Goal: Task Accomplishment & Management: Use online tool/utility

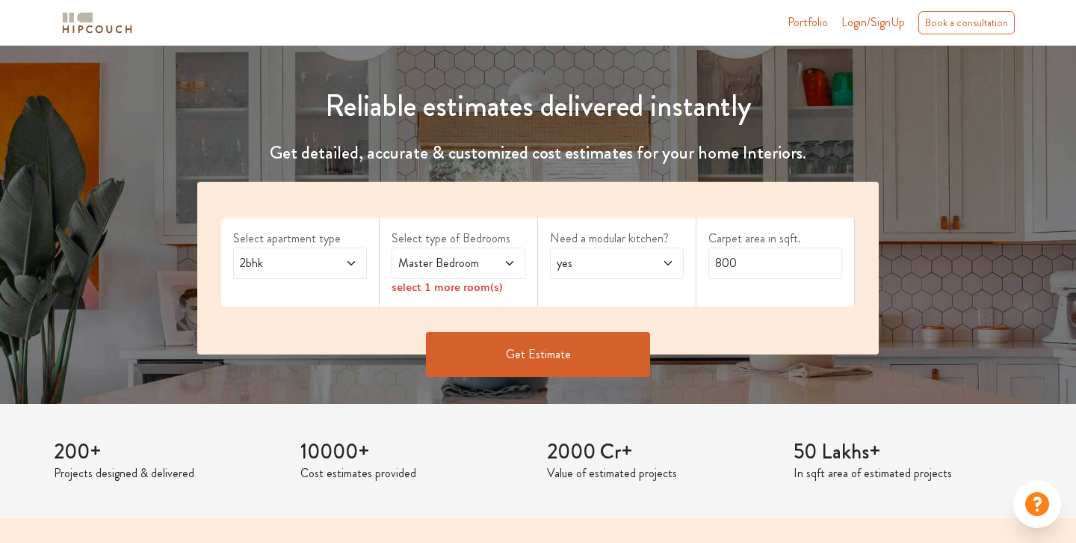
scroll to position [138, 0]
click at [302, 260] on span "2bhk" at bounding box center [282, 262] width 90 height 18
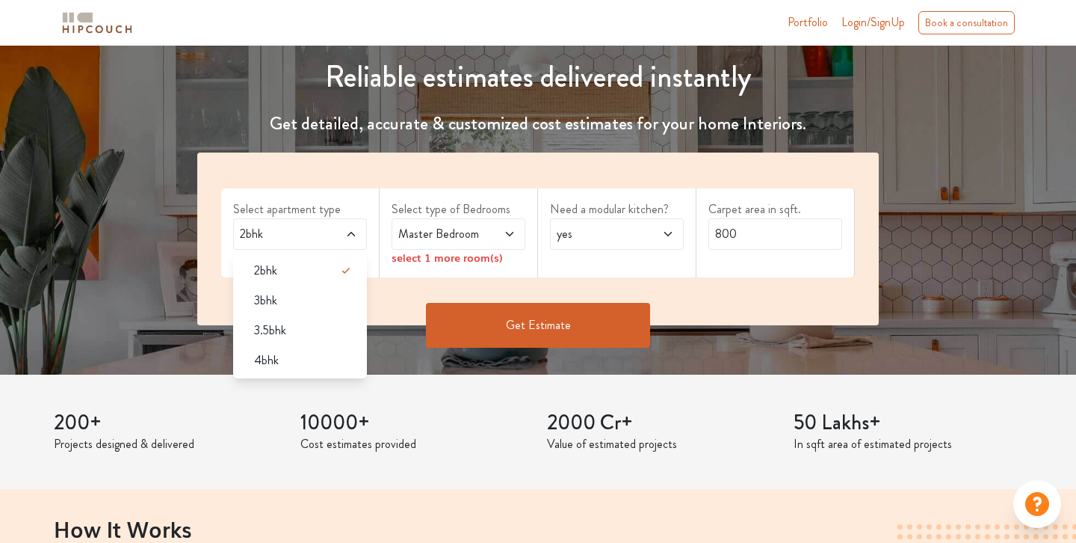
scroll to position [182, 0]
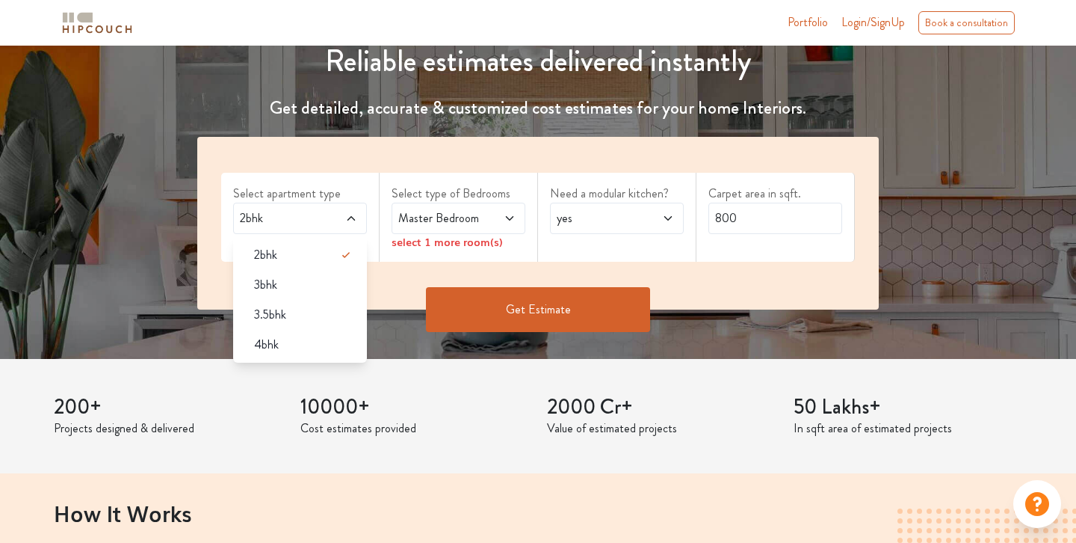
click at [458, 211] on span "Master Bedroom" at bounding box center [440, 218] width 90 height 18
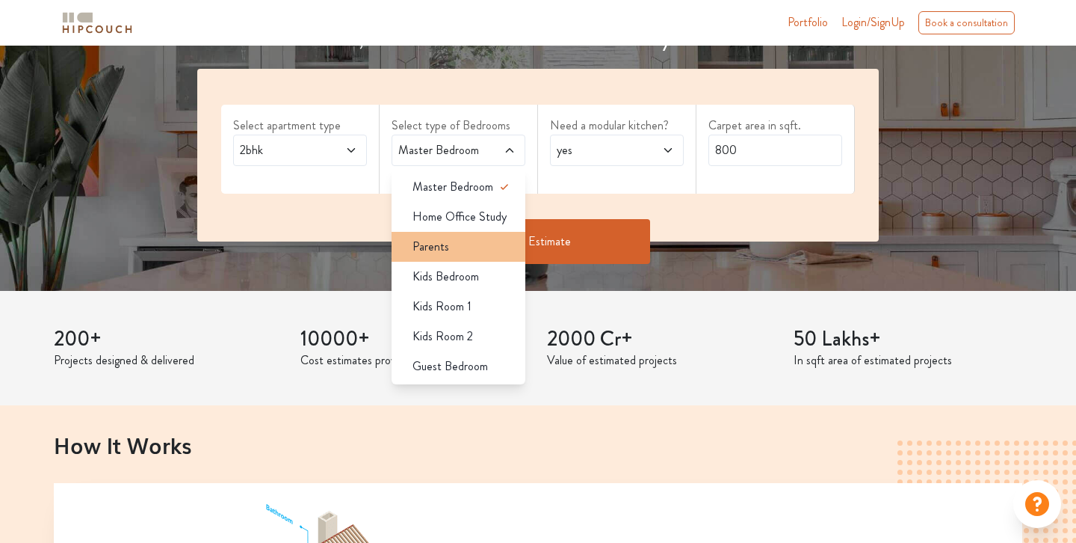
scroll to position [250, 0]
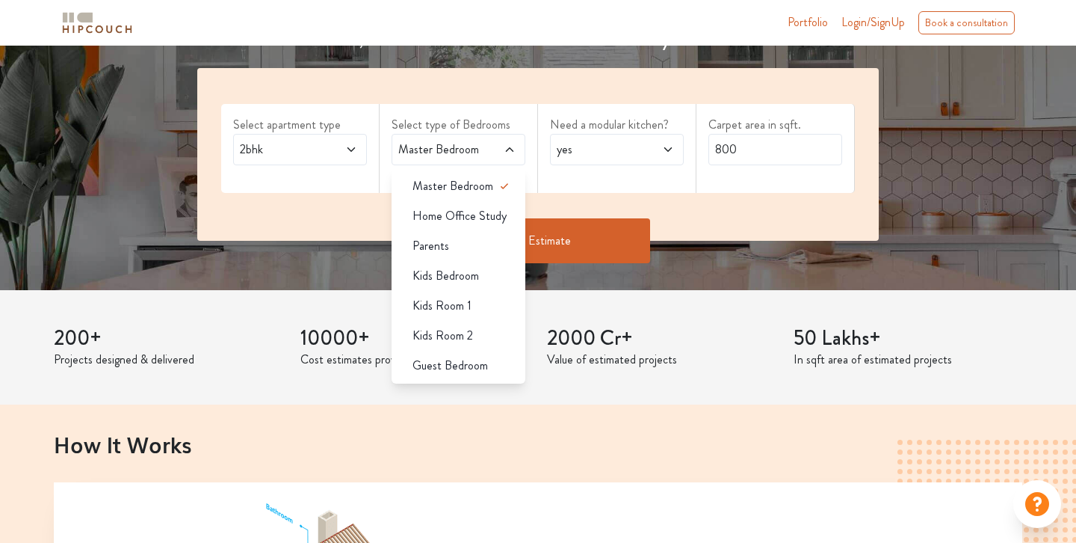
click at [638, 179] on div "Need a modular kitchen? yes" at bounding box center [617, 148] width 158 height 89
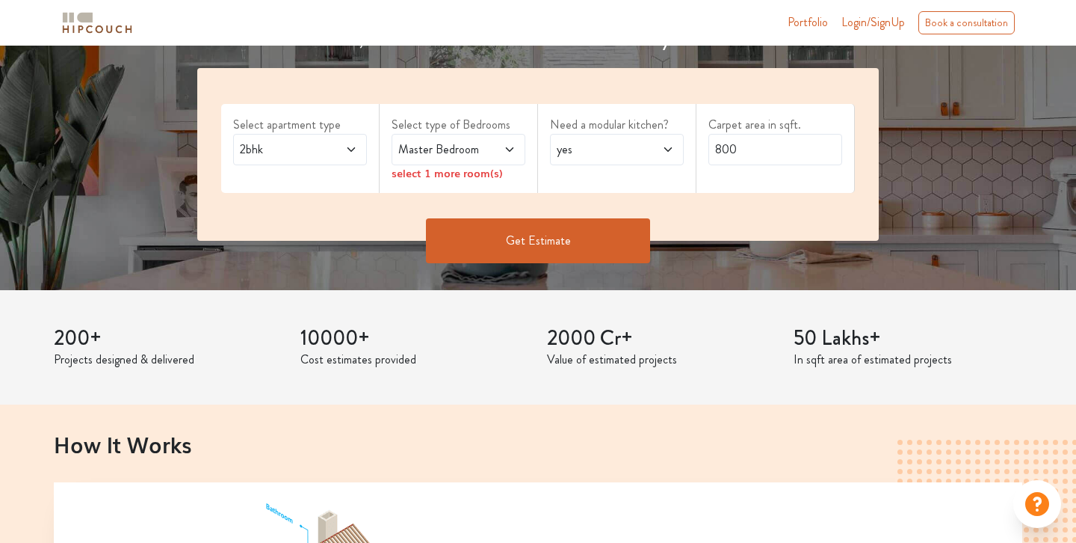
click at [635, 152] on span "yes" at bounding box center [599, 150] width 90 height 18
click at [602, 212] on div "no" at bounding box center [621, 216] width 125 height 18
click at [750, 154] on input "800" at bounding box center [776, 149] width 134 height 31
click at [540, 247] on button "Get Estimate" at bounding box center [538, 240] width 224 height 45
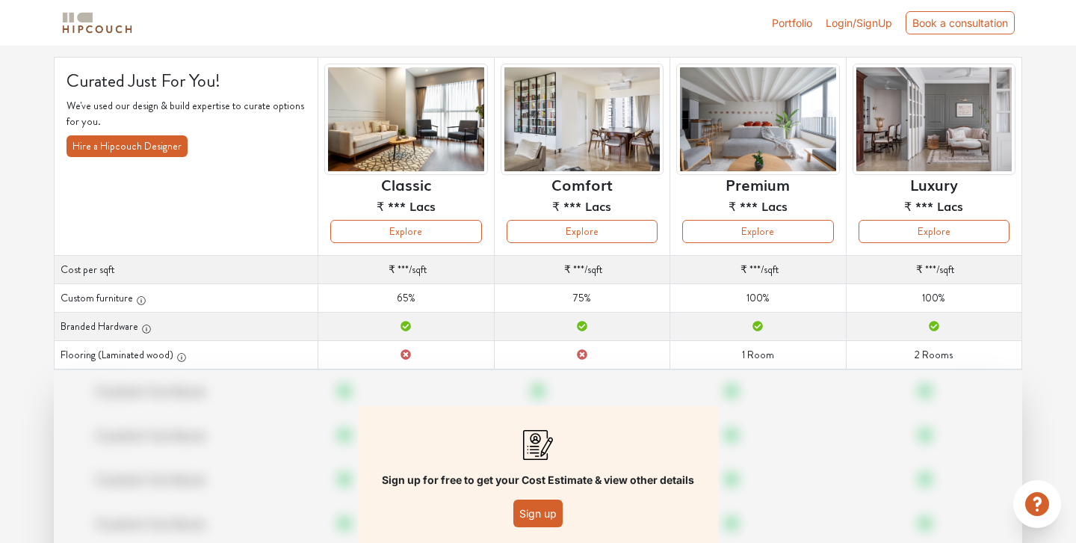
scroll to position [95, 0]
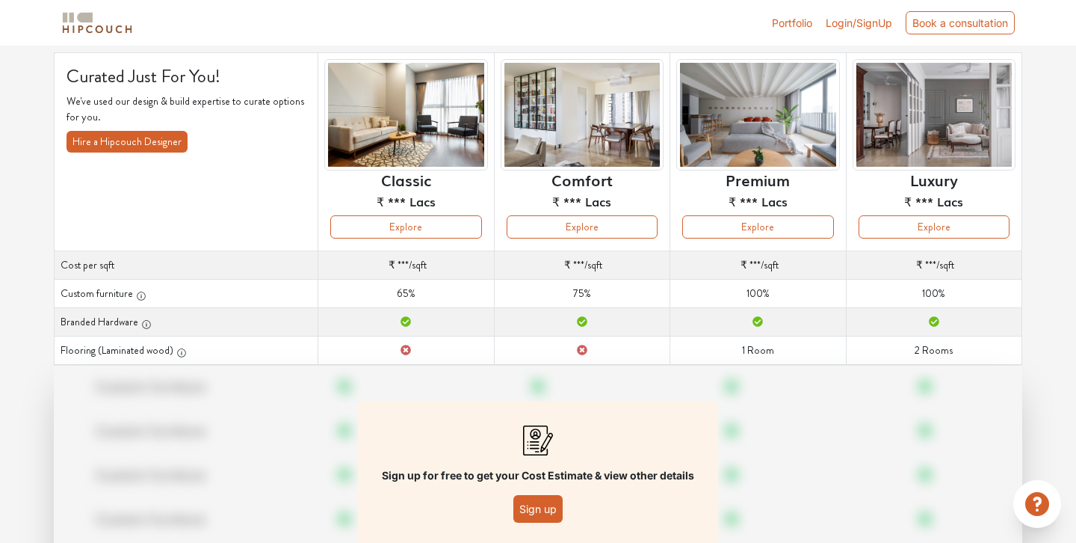
click at [534, 514] on button "Sign up" at bounding box center [538, 509] width 49 height 28
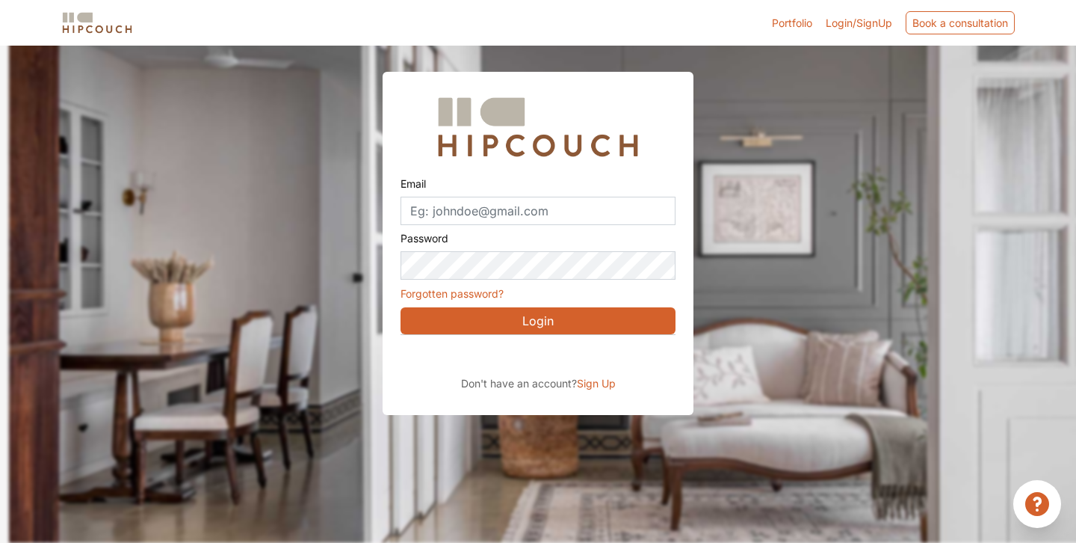
click at [552, 360] on div "Sign in with Google. Opens in new tab" at bounding box center [538, 355] width 274 height 33
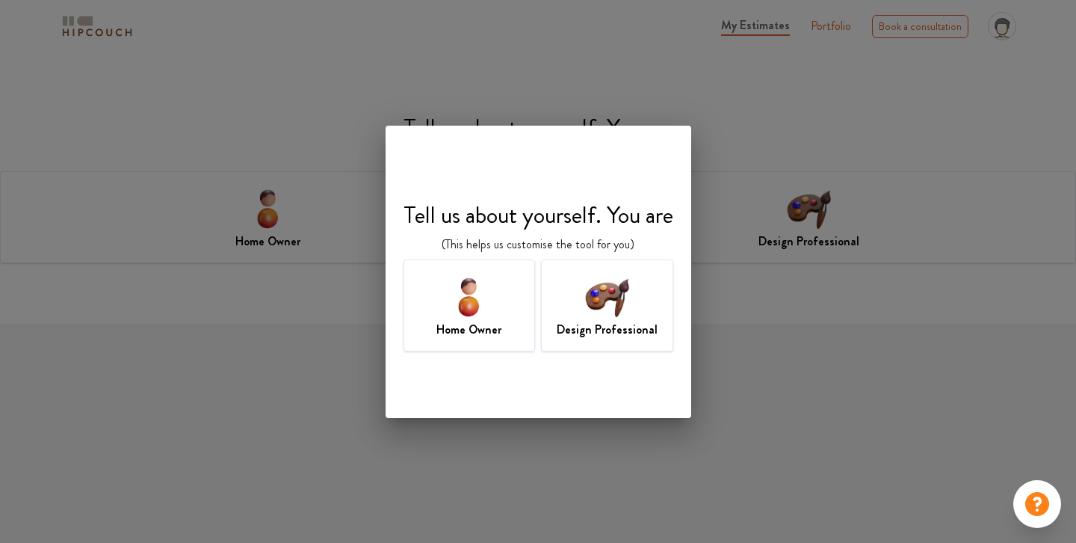
click at [597, 329] on h7 "Design Professional" at bounding box center [607, 330] width 101 height 18
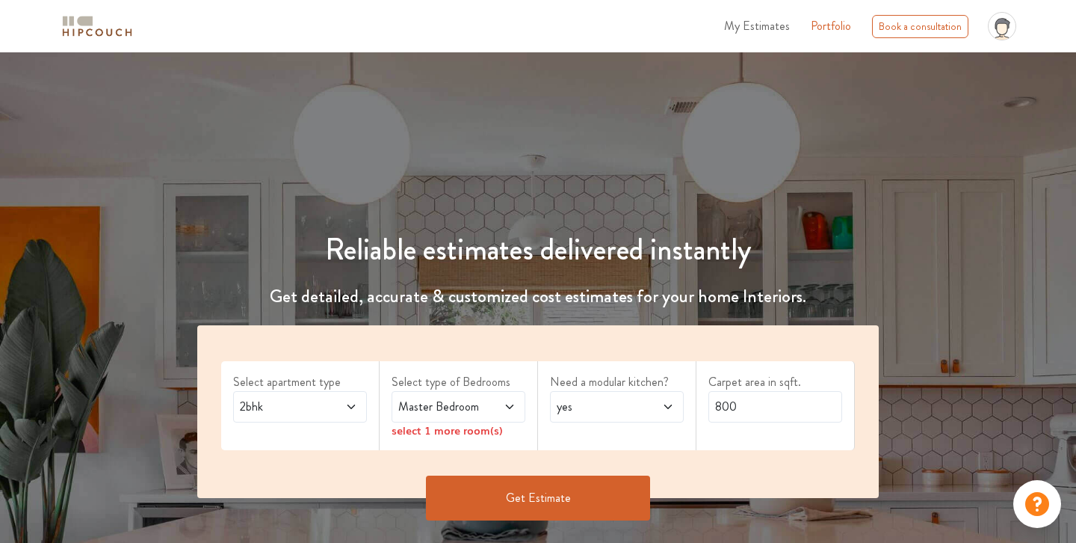
click at [497, 494] on button "Get Estimate" at bounding box center [538, 497] width 224 height 45
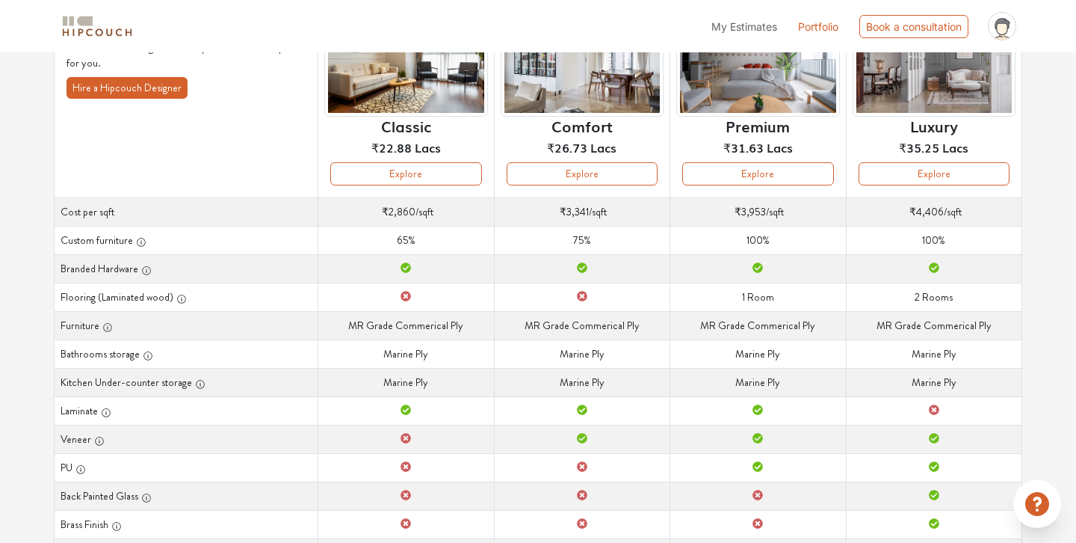
scroll to position [200, 0]
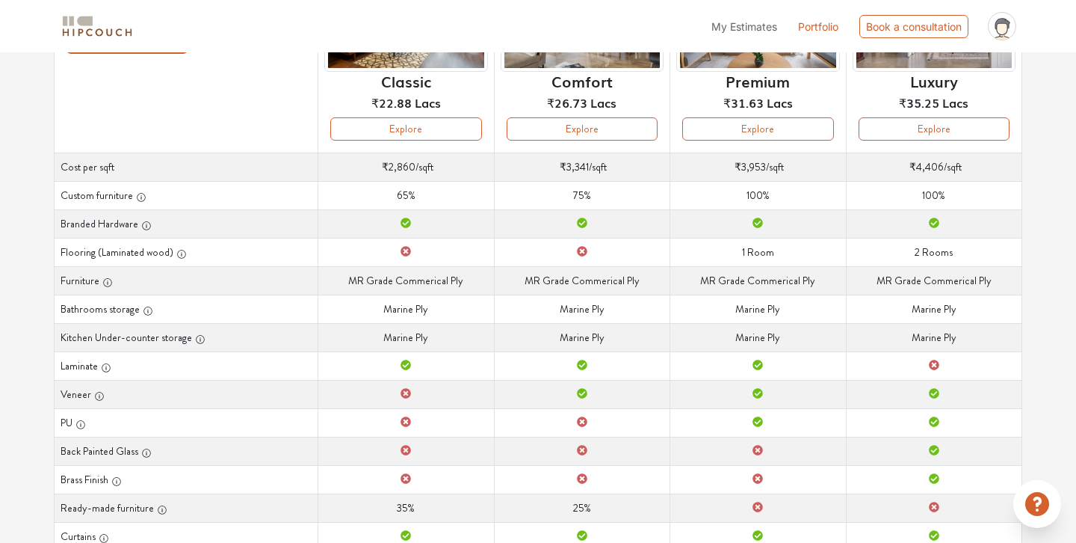
click at [448, 316] on td "Bathrooms storage Marine Ply" at bounding box center [406, 309] width 176 height 28
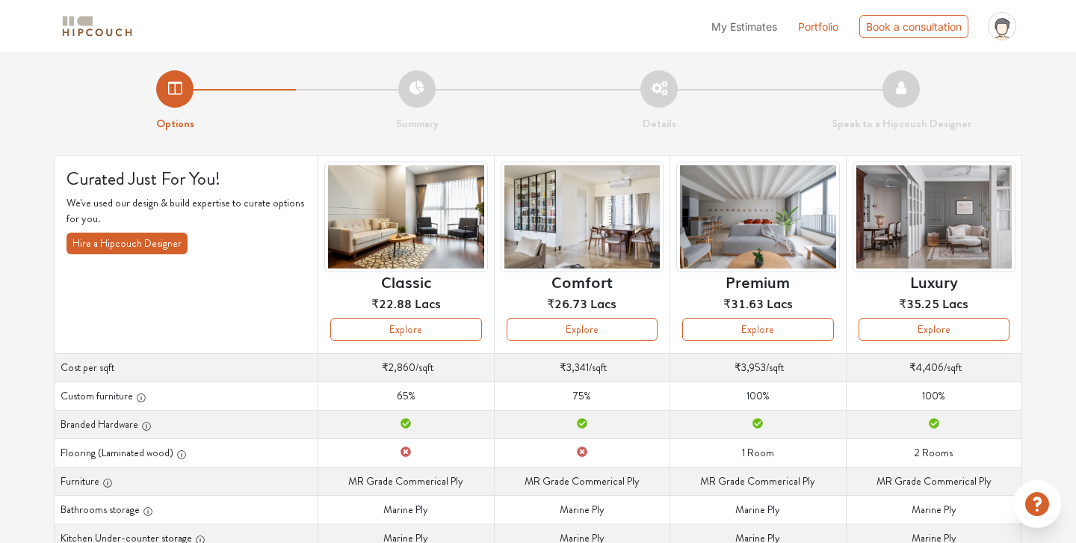
scroll to position [0, 0]
click at [740, 25] on span "My Estimates" at bounding box center [745, 26] width 66 height 13
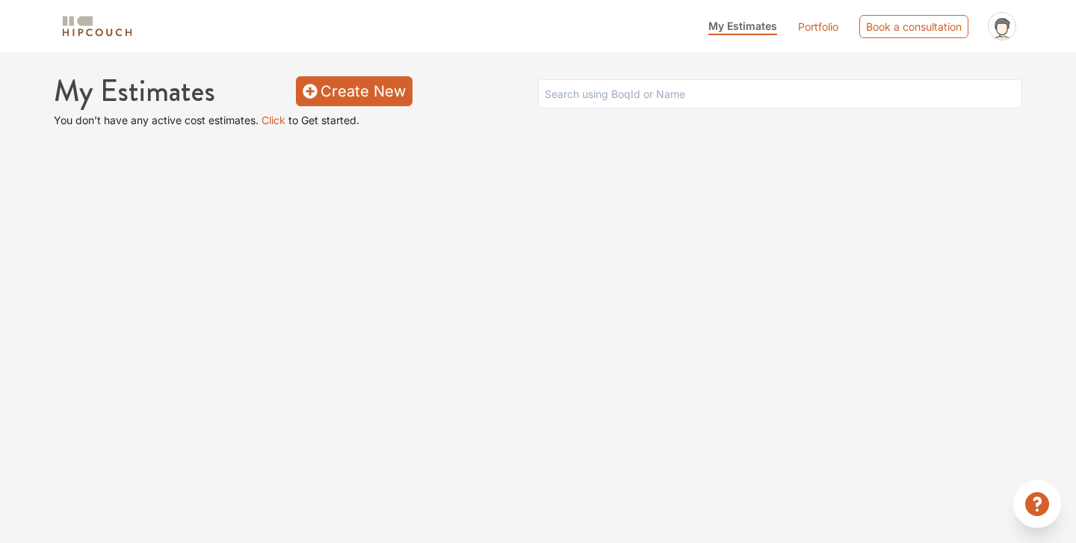
click at [361, 87] on link "Create New" at bounding box center [354, 91] width 117 height 30
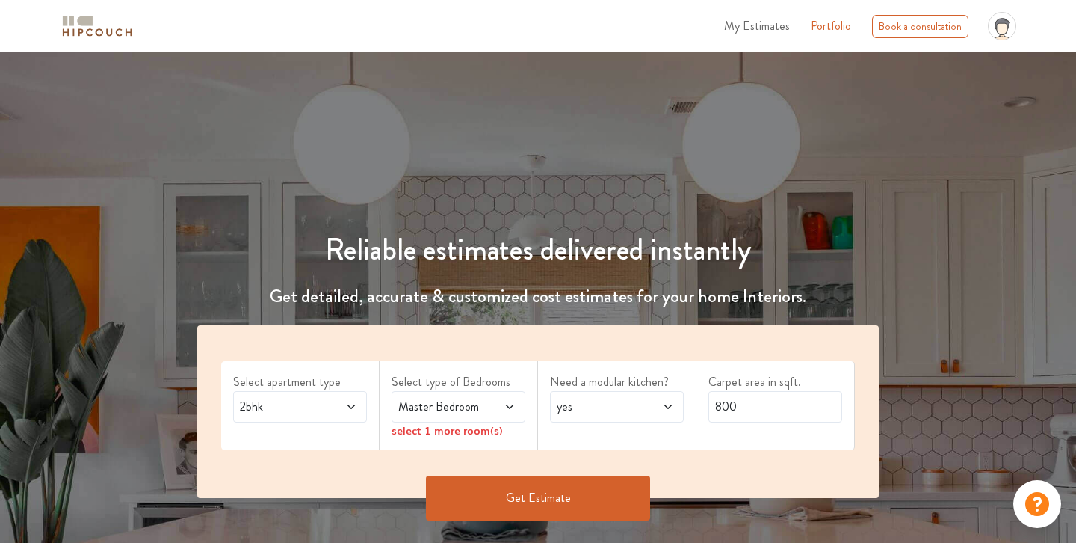
click at [459, 408] on span "Master Bedroom" at bounding box center [440, 407] width 90 height 18
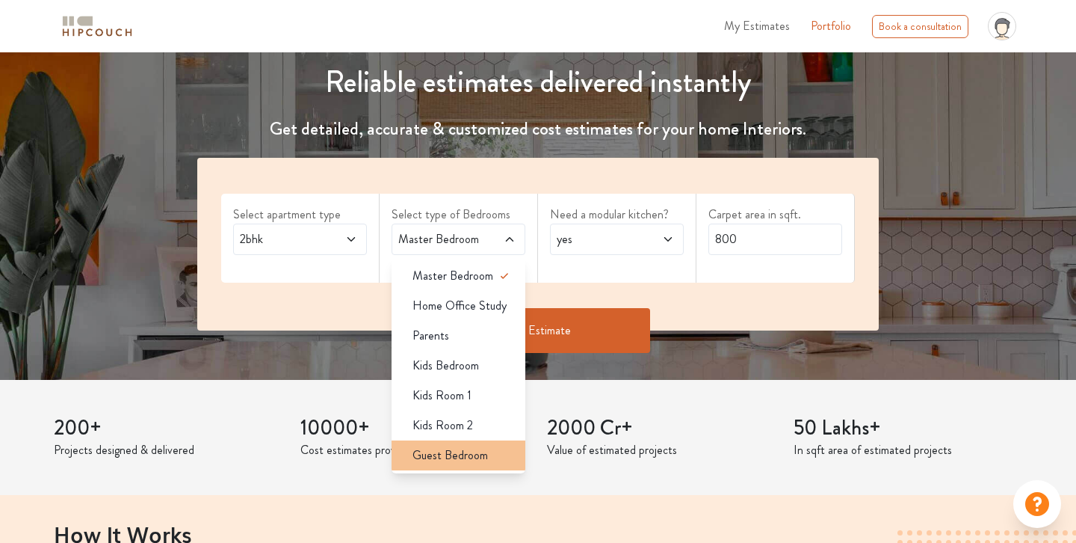
scroll to position [173, 0]
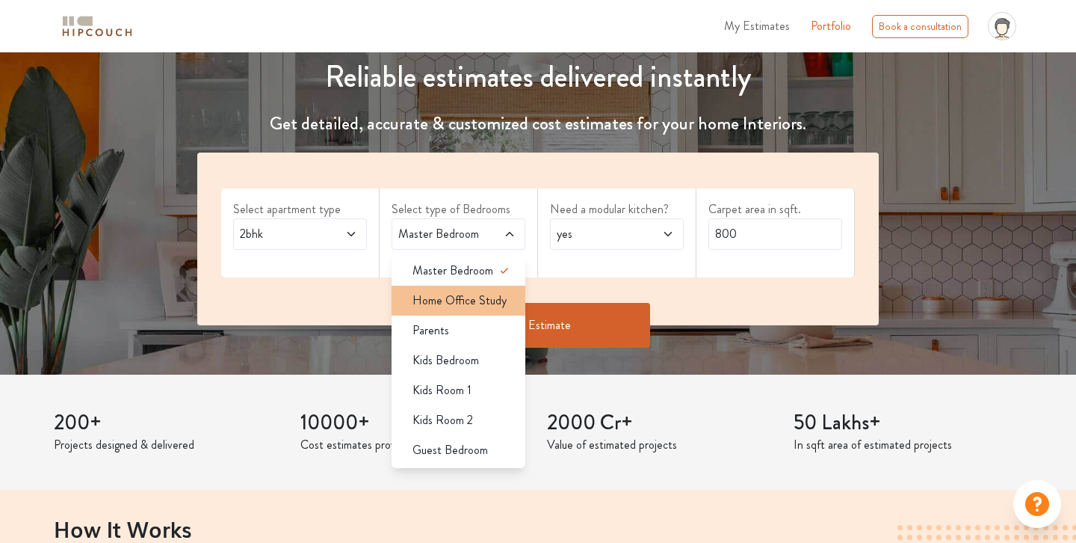
click at [493, 298] on span "Home Office Study" at bounding box center [460, 301] width 94 height 18
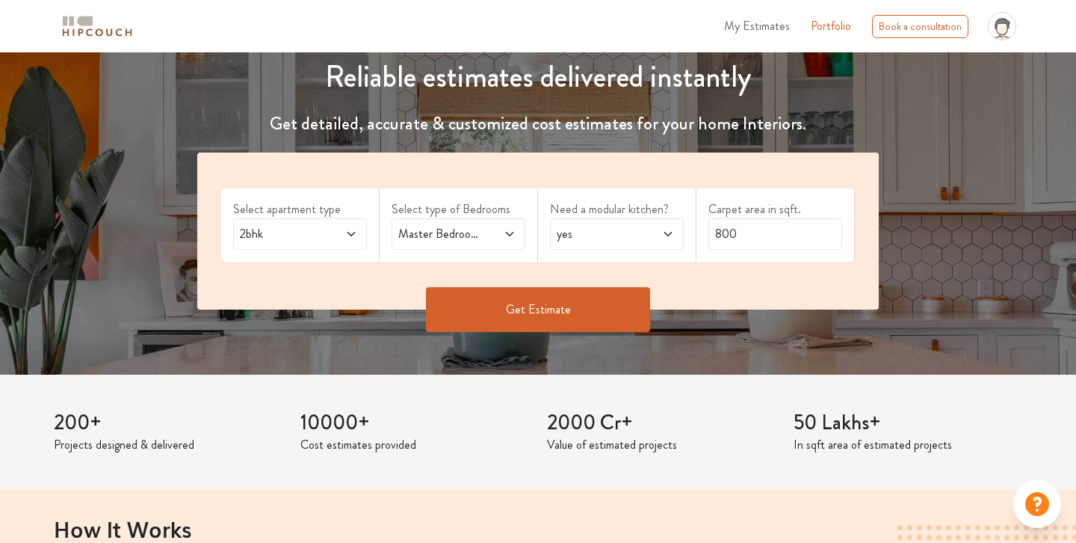
click at [336, 232] on span at bounding box center [342, 234] width 30 height 18
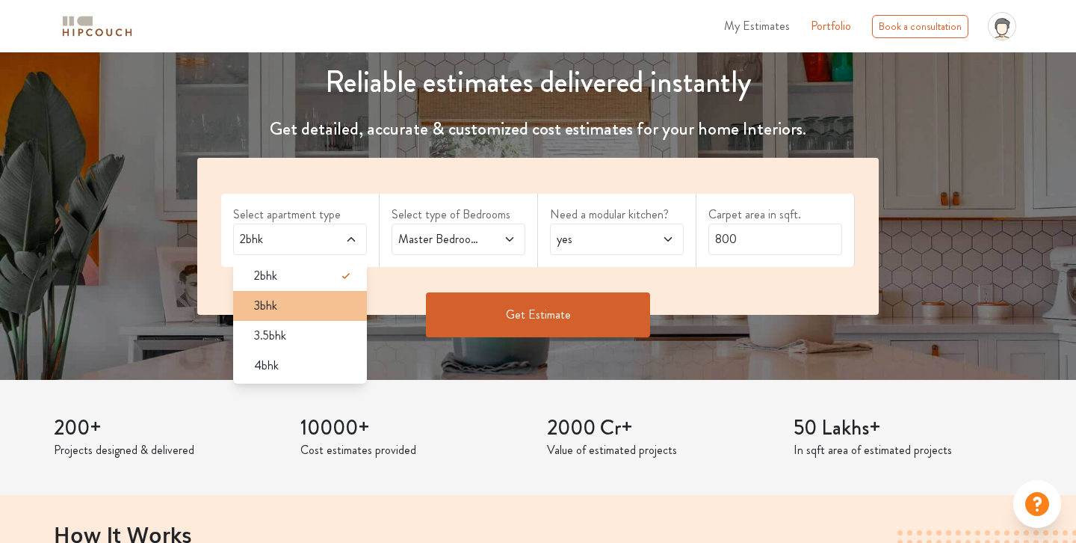
scroll to position [185, 0]
